Goal: Task Accomplishment & Management: Manage account settings

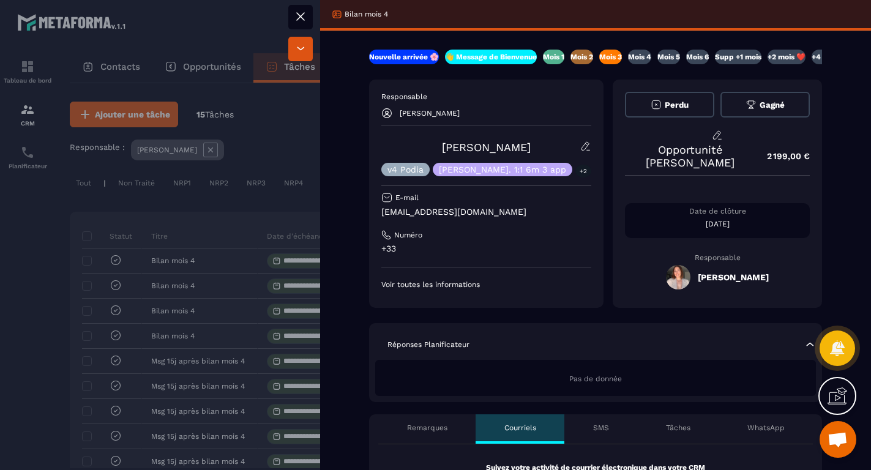
click at [306, 14] on icon at bounding box center [300, 16] width 15 height 15
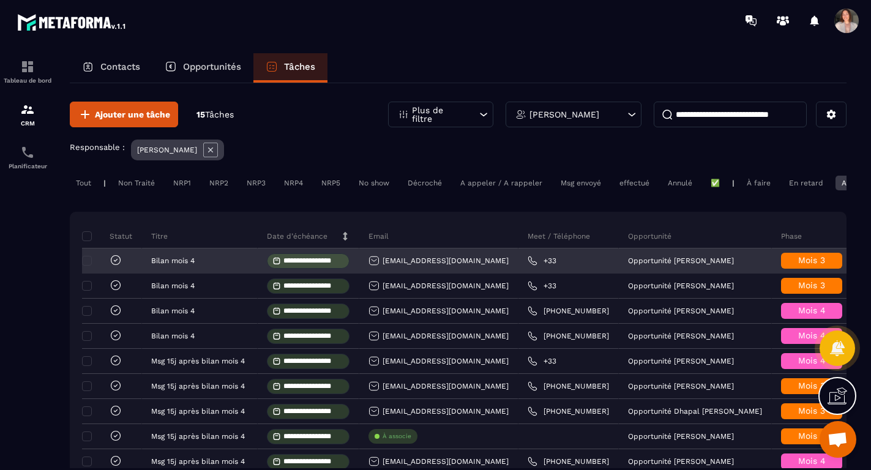
click at [798, 263] on span "Mois 3" at bounding box center [811, 260] width 27 height 10
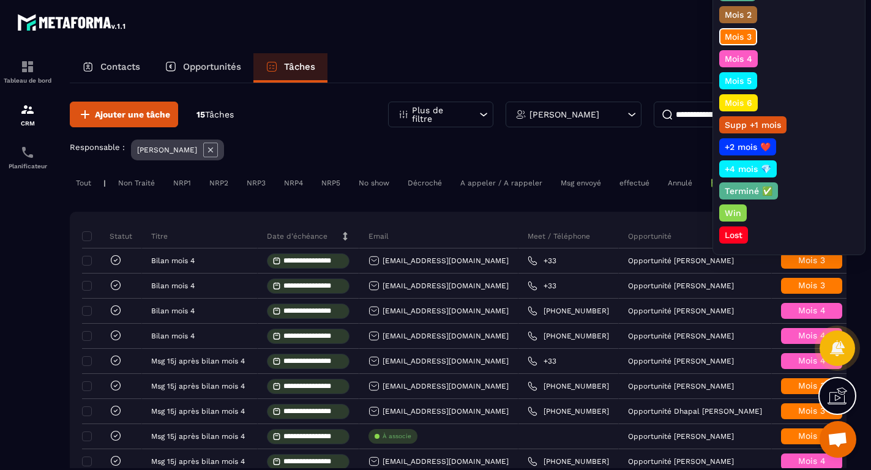
click at [745, 64] on p "Mois 4" at bounding box center [738, 59] width 31 height 12
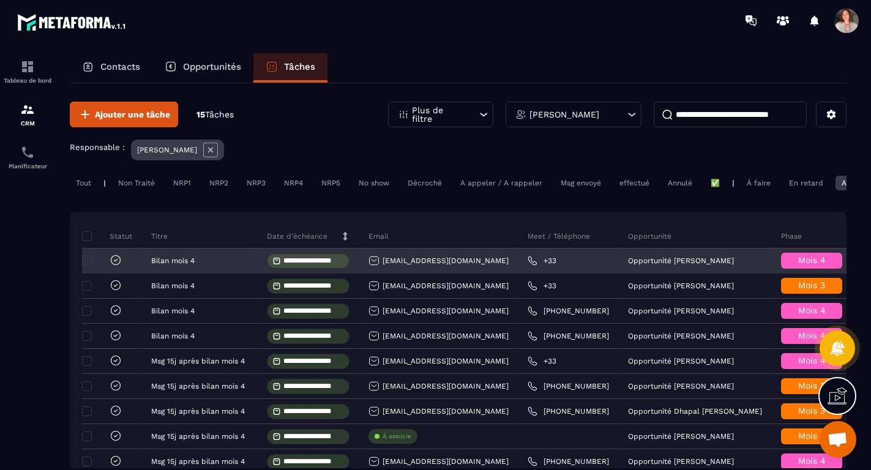
click at [116, 261] on icon at bounding box center [116, 260] width 4 height 2
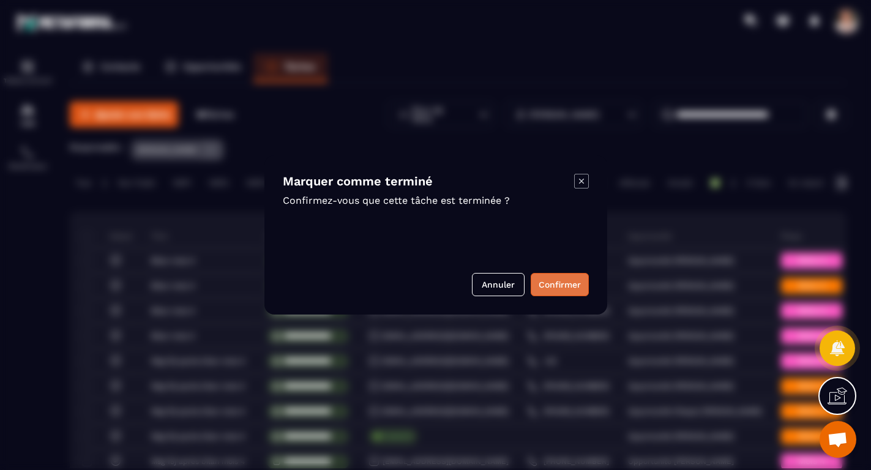
click at [572, 279] on button "Confirmer" at bounding box center [560, 284] width 58 height 23
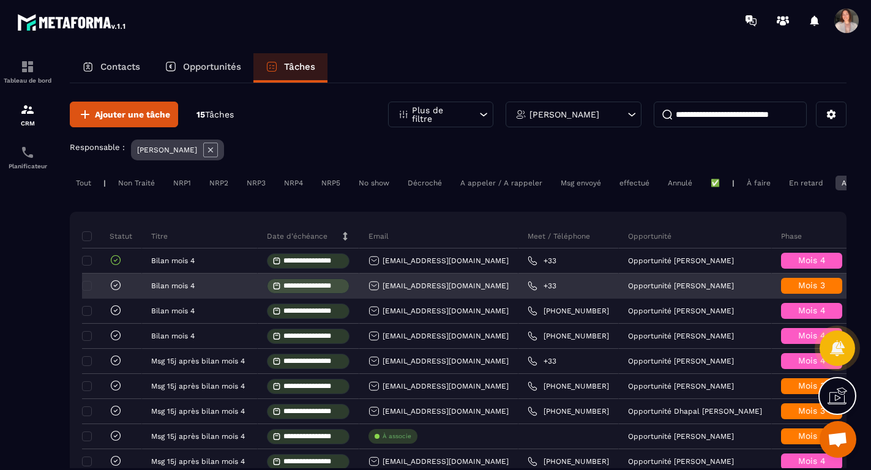
click at [798, 289] on span "Mois 3" at bounding box center [811, 285] width 27 height 10
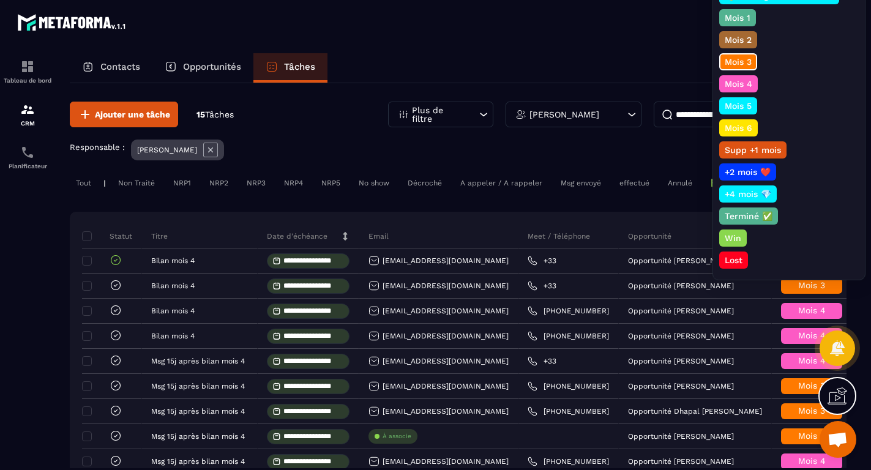
click at [754, 80] on div "Mois 4" at bounding box center [738, 83] width 39 height 17
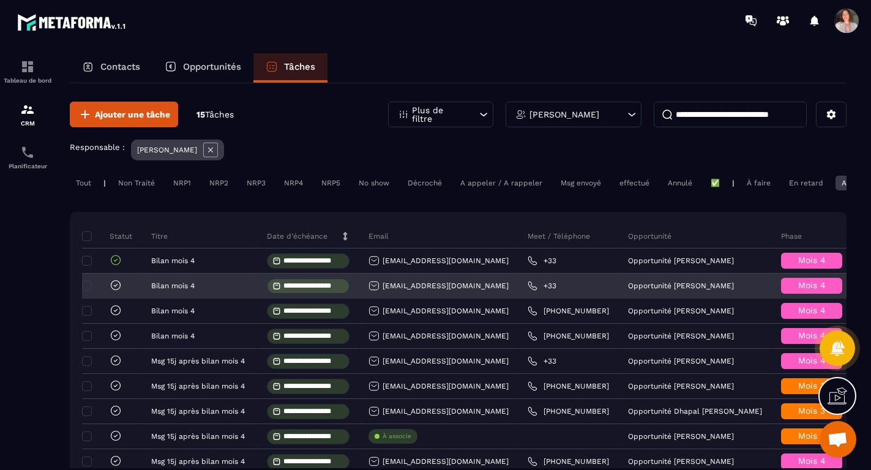
click at [114, 289] on icon at bounding box center [116, 285] width 12 height 12
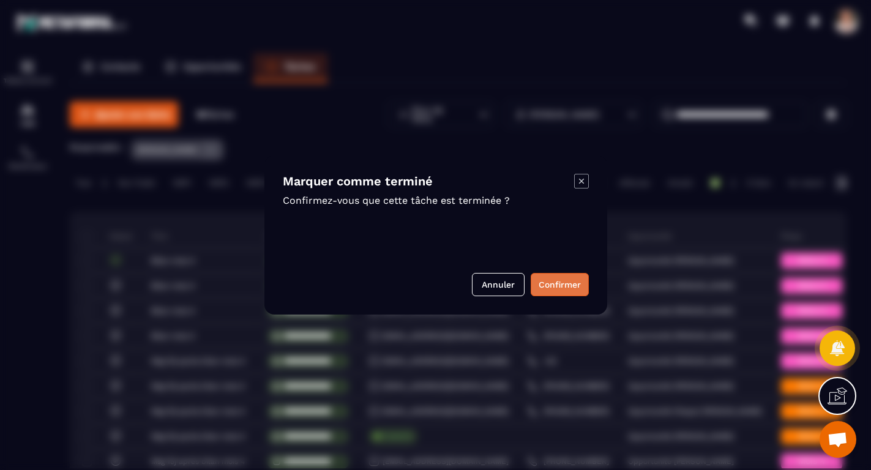
click at [561, 286] on button "Confirmer" at bounding box center [560, 284] width 58 height 23
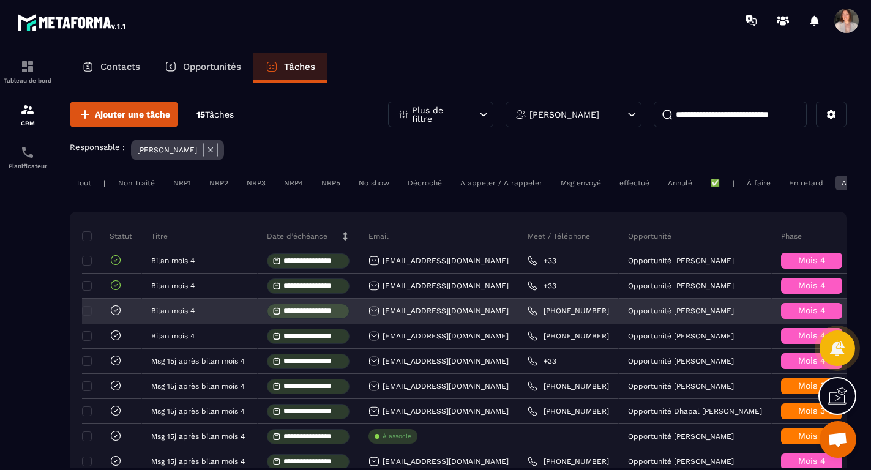
click at [112, 315] on icon at bounding box center [115, 309] width 9 height 9
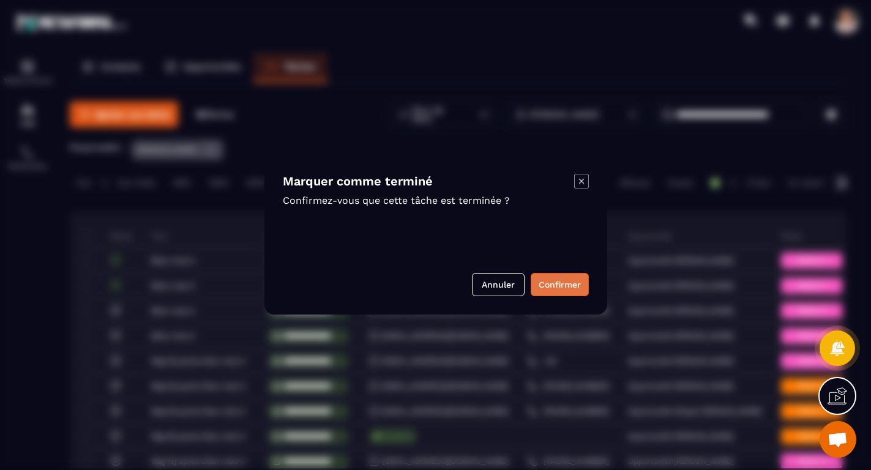
click at [558, 280] on button "Confirmer" at bounding box center [560, 284] width 58 height 23
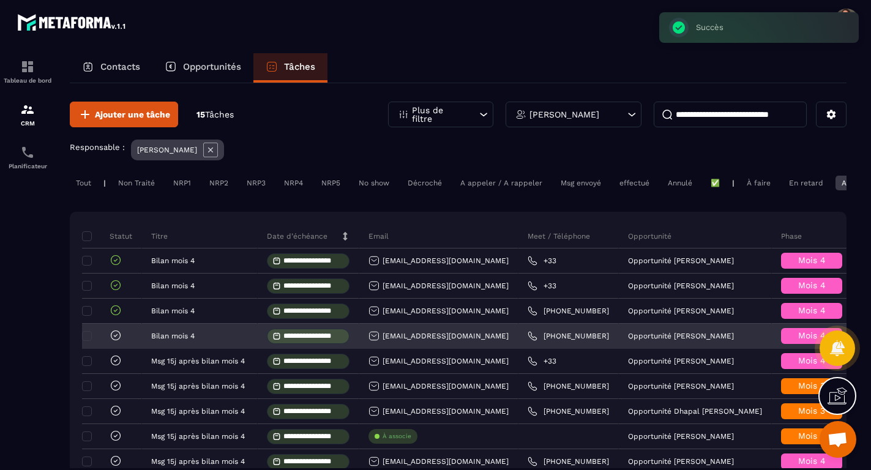
click at [115, 342] on icon at bounding box center [116, 335] width 12 height 12
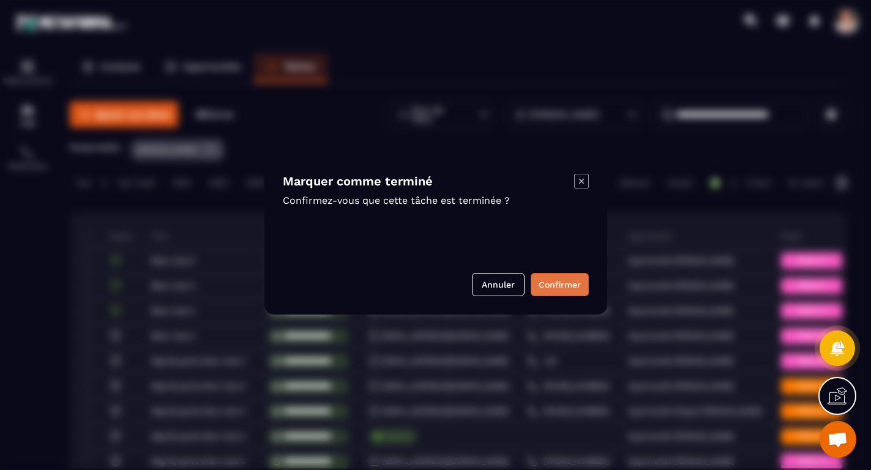
click at [551, 284] on button "Confirmer" at bounding box center [560, 284] width 58 height 23
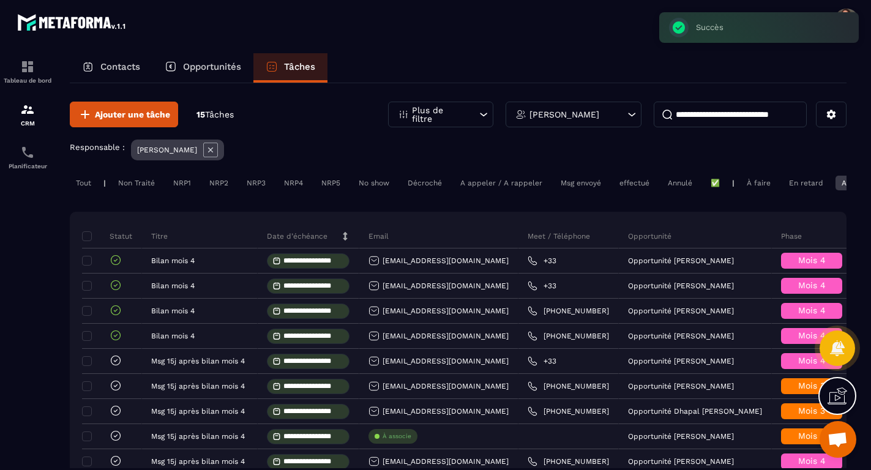
click at [787, 184] on div "En retard" at bounding box center [806, 183] width 47 height 15
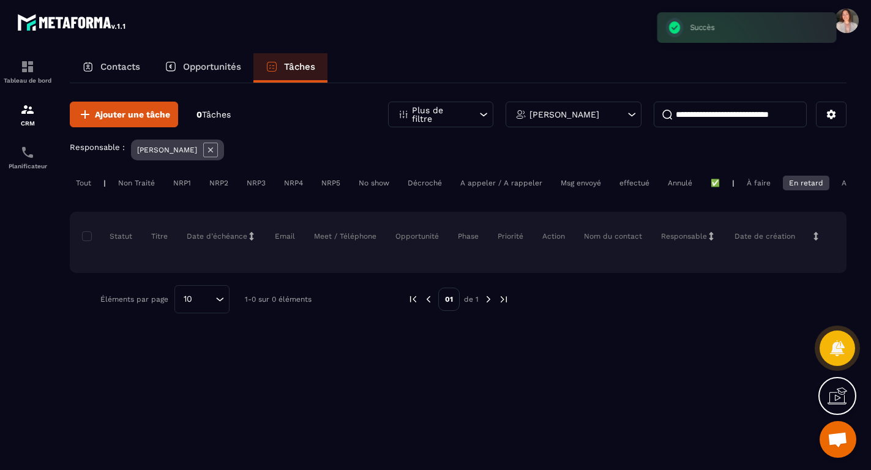
click at [842, 185] on div "Aujourd'hui" at bounding box center [862, 183] width 52 height 15
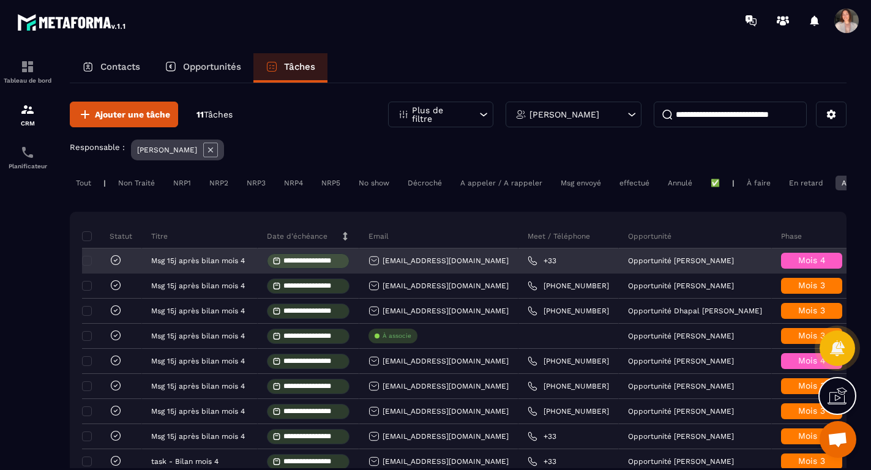
click at [115, 261] on icon at bounding box center [116, 260] width 12 height 12
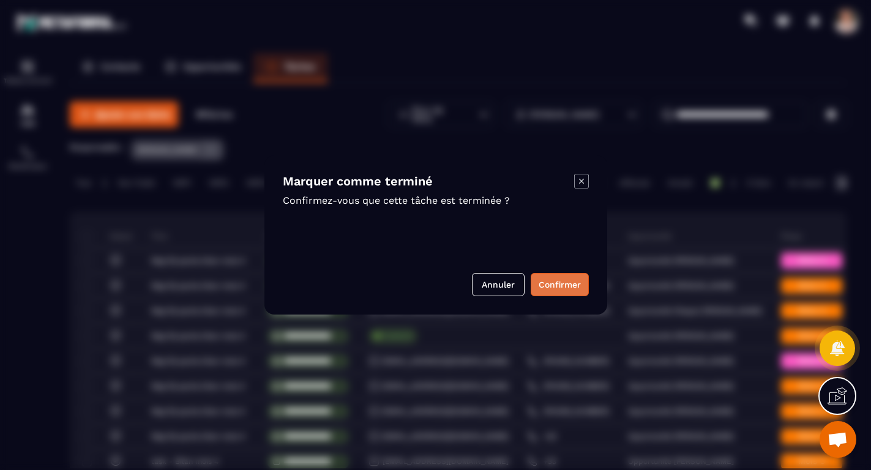
click at [558, 283] on button "Confirmer" at bounding box center [560, 284] width 58 height 23
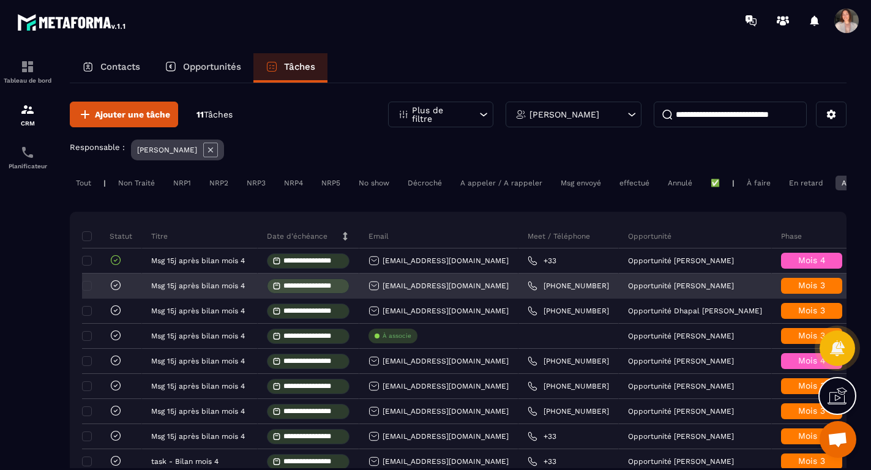
click at [385, 291] on div "[EMAIL_ADDRESS][DOMAIN_NAME]" at bounding box center [439, 285] width 140 height 11
